Goal: Entertainment & Leisure: Consume media (video, audio)

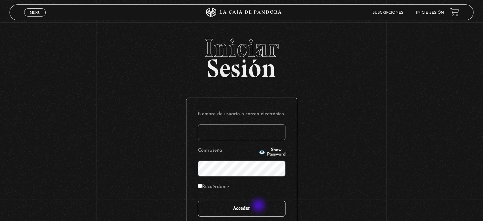
type input "scapman091@hotmail.com"
click at [259, 206] on input "Acceder" at bounding box center [242, 208] width 88 height 16
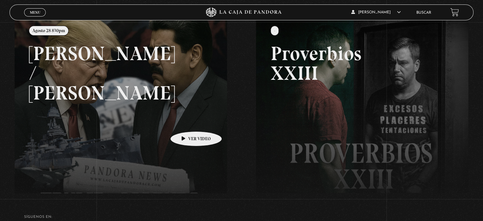
scroll to position [95, 0]
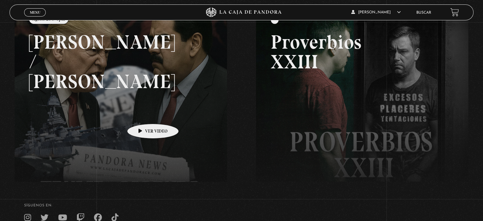
click at [122, 109] on link at bounding box center [256, 115] width 483 height 221
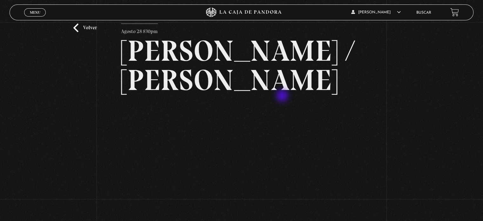
scroll to position [32, 0]
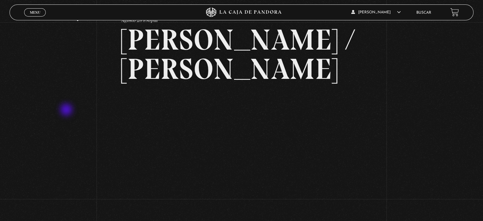
click at [67, 110] on div "Volver Agosto 28 830pm [PERSON_NAME] / [GEOGRAPHIC_DATA]" at bounding box center [241, 115] width 483 height 251
click at [58, 174] on div "Volver Agosto 28 830pm [PERSON_NAME] / [GEOGRAPHIC_DATA]" at bounding box center [241, 115] width 483 height 251
